Goal: Information Seeking & Learning: Understand process/instructions

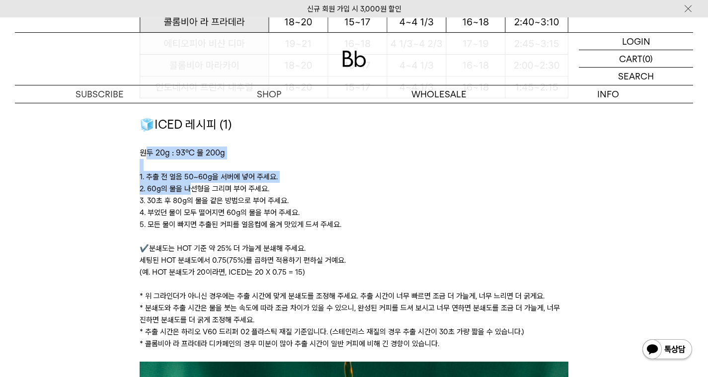
drag, startPoint x: 146, startPoint y: 155, endPoint x: 190, endPoint y: 185, distance: 53.3
click at [190, 186] on div "🧊ICED 레시피 (1) 원두 20g : 93℃ 물 200g ﻿ 1. 추출 전 얼음 50~60g을 서버에 넣어 주세요. 2. 60g의 물을 나…" at bounding box center [354, 238] width 429 height 246
click at [190, 184] on p "2. 60g의 물을 나선형을 그리며 부어 주세요." at bounding box center [354, 189] width 429 height 12
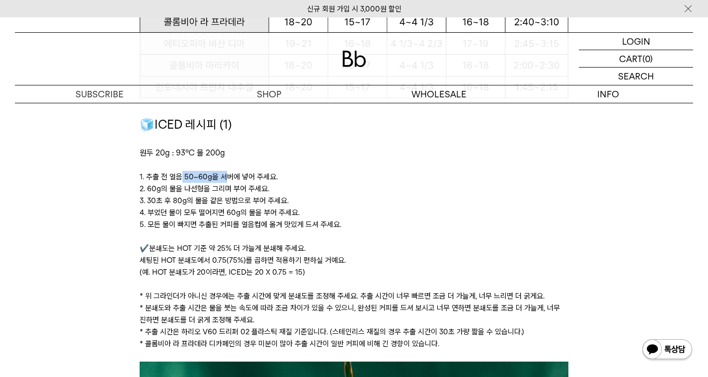
drag, startPoint x: 180, startPoint y: 177, endPoint x: 222, endPoint y: 175, distance: 41.8
click at [222, 175] on p "1. 추출 전 얼음 50~60g을 서버에 넣어 주세요." at bounding box center [354, 177] width 429 height 12
click at [186, 181] on p "1. 추출 전 얼음 50~60g을 서버에 넣어 주세요." at bounding box center [354, 177] width 429 height 12
drag, startPoint x: 177, startPoint y: 203, endPoint x: 241, endPoint y: 201, distance: 63.7
click at [241, 201] on p "3. 30초 후 80g의 물을 같은 방법으로 부어 주세요." at bounding box center [354, 201] width 429 height 12
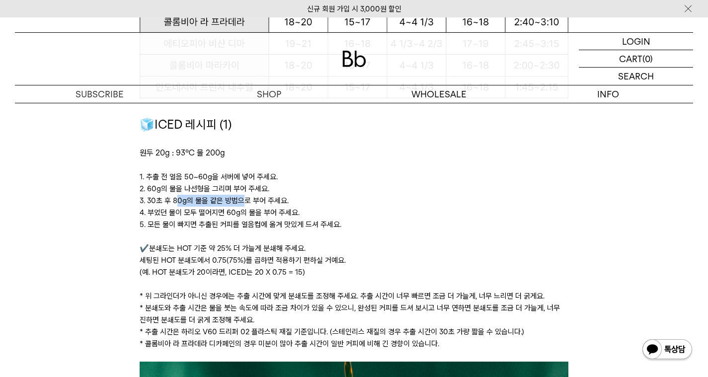
click at [241, 201] on p "3. 30초 후 80g의 물을 같은 방법으로 부어 주세요." at bounding box center [354, 201] width 429 height 12
drag, startPoint x: 190, startPoint y: 213, endPoint x: 249, endPoint y: 207, distance: 59.9
click at [249, 207] on p "4. 부었던 물이 모두 떨어지면 60g의 물을 부어 주세요." at bounding box center [354, 213] width 429 height 12
click at [193, 210] on p "4. 부었던 물이 모두 떨어지면 60g의 물을 부어 주세요." at bounding box center [354, 213] width 429 height 12
drag, startPoint x: 182, startPoint y: 214, endPoint x: 259, endPoint y: 208, distance: 77.7
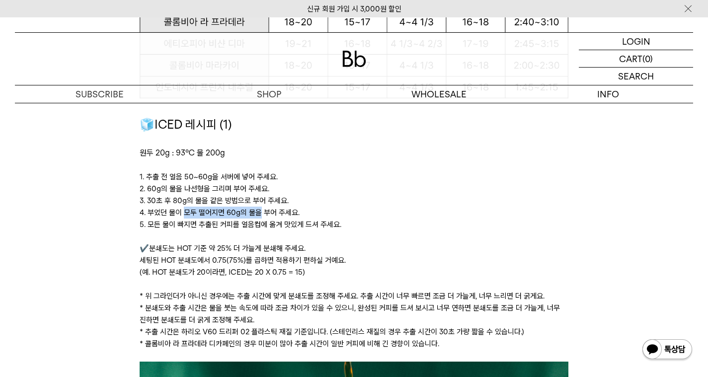
click at [259, 208] on p "4. 부었던 물이 모두 떨어지면 60g의 물을 부어 주세요." at bounding box center [354, 213] width 429 height 12
click at [240, 212] on p "4. 부었던 물이 모두 떨어지면 60g의 물을 부어 주세요." at bounding box center [354, 213] width 429 height 12
drag, startPoint x: 184, startPoint y: 227, endPoint x: 268, endPoint y: 223, distance: 83.6
click at [268, 223] on p "5. 모든 물이 빠지면 추출된 커피를 얼음컵에 옮겨 맛있게 드셔 주세요." at bounding box center [354, 225] width 429 height 12
click at [222, 231] on p at bounding box center [354, 237] width 429 height 12
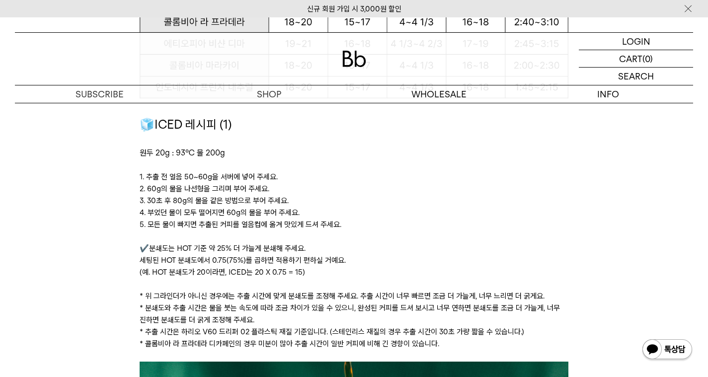
click at [178, 246] on p "✔️분쇄도는 HOT 기준 약 25% 더 가늘게 분쇄해 주세요. 세팅된 HOT 분쇄도에서 0.75(75%)를 곱하면 적용하기 편하실 거예요. (…" at bounding box center [354, 260] width 429 height 36
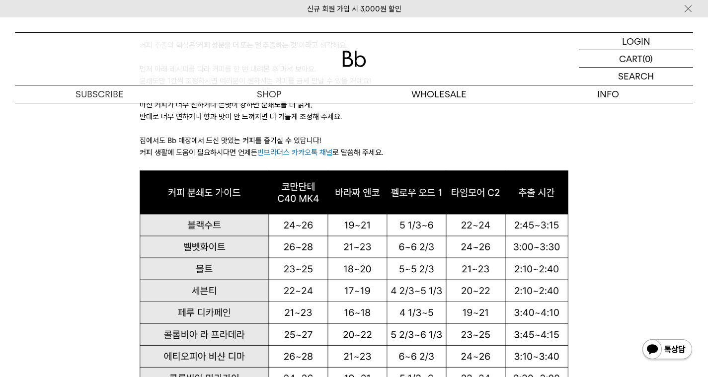
scroll to position [620, 0]
